Goal: Task Accomplishment & Management: Manage account settings

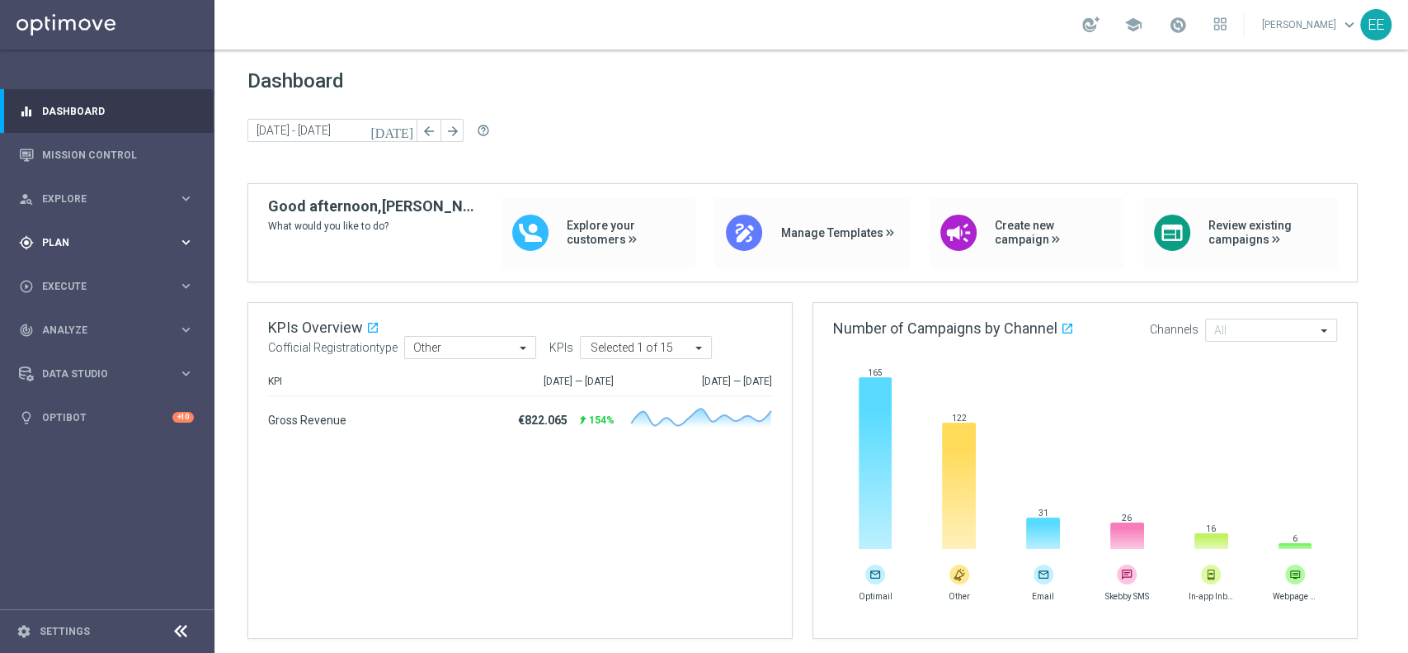
click at [79, 235] on div "gps_fixed Plan" at bounding box center [98, 242] width 159 height 15
click at [74, 279] on link "Target Groups" at bounding box center [107, 276] width 129 height 13
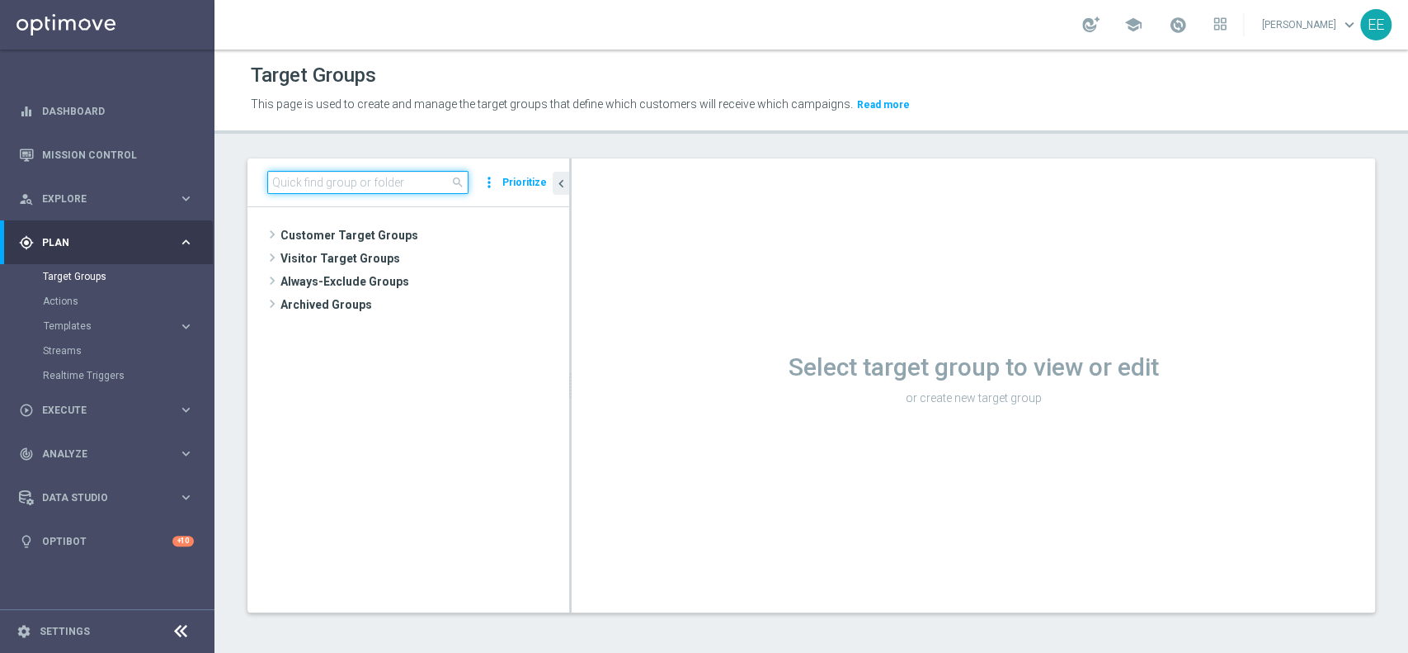
click at [337, 185] on input at bounding box center [367, 182] width 201 height 23
type input "04.09"
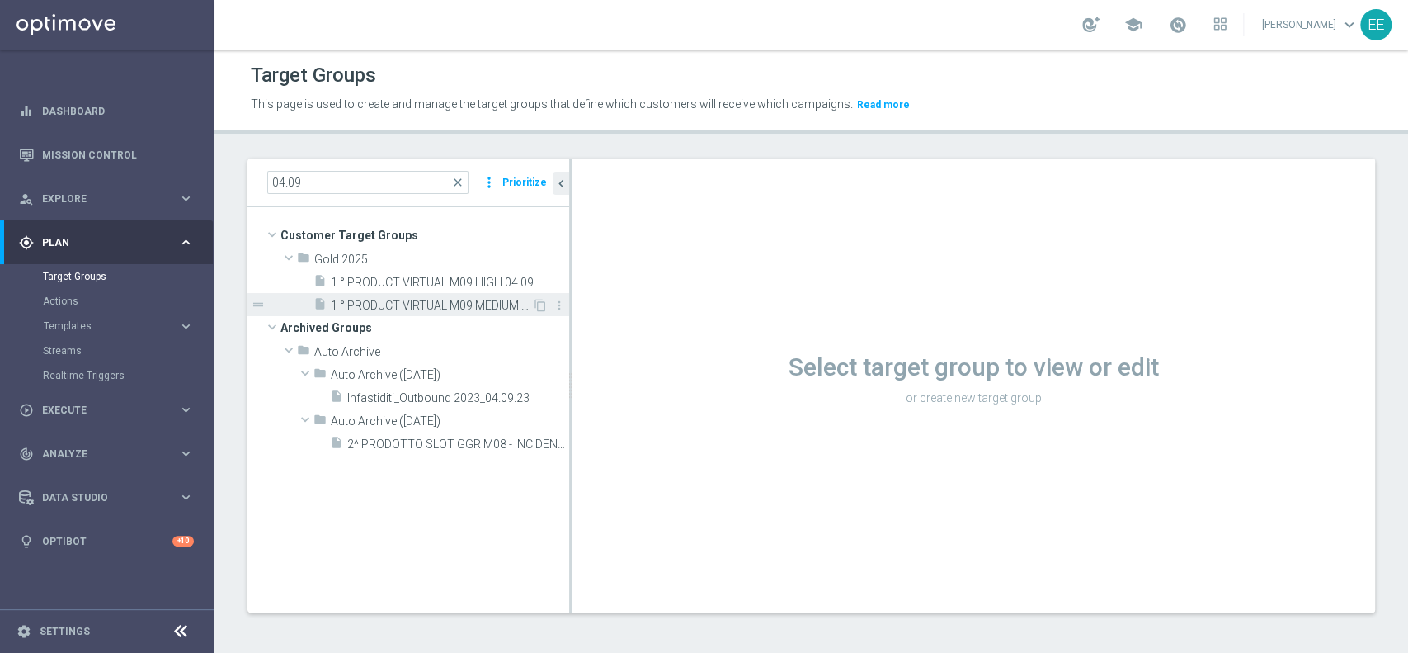
click at [481, 299] on span "1 ° PRODUCT VIRTUAL M09 MEDIUM 04.09" at bounding box center [431, 306] width 201 height 14
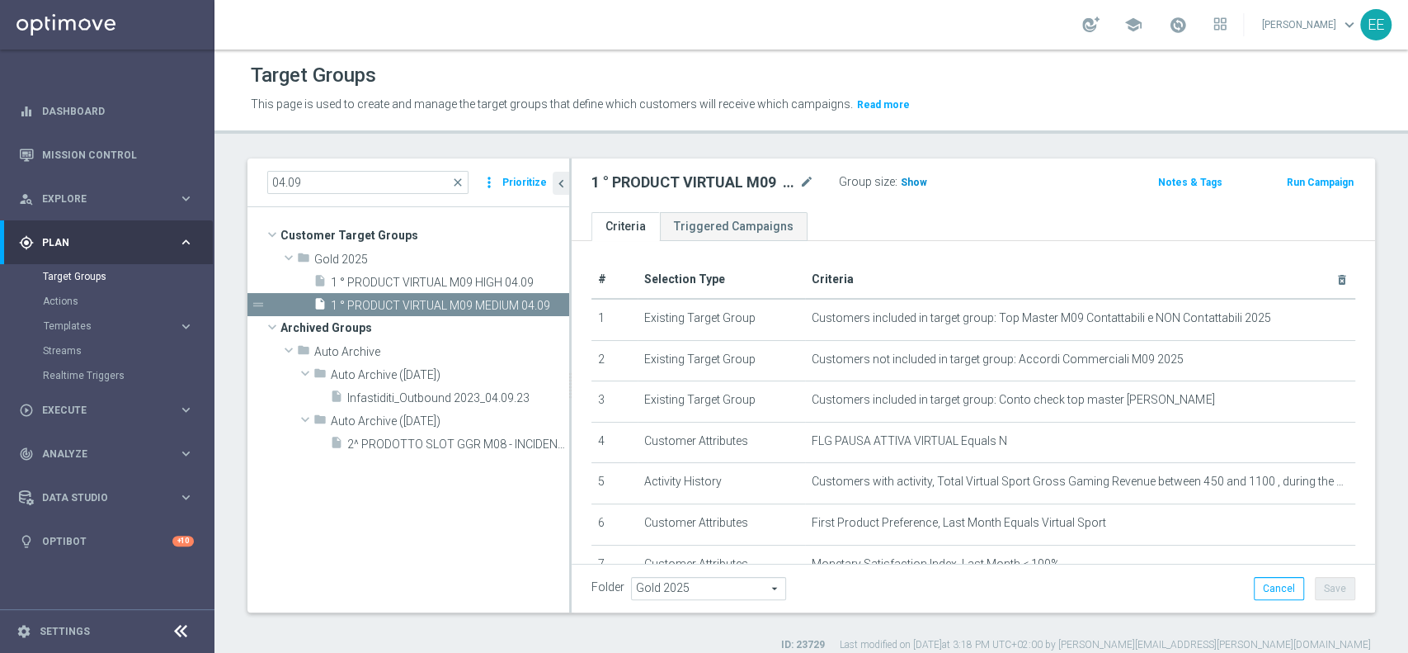
click at [908, 186] on span "Show" at bounding box center [914, 183] width 26 height 12
